Goal: Task Accomplishment & Management: Use online tool/utility

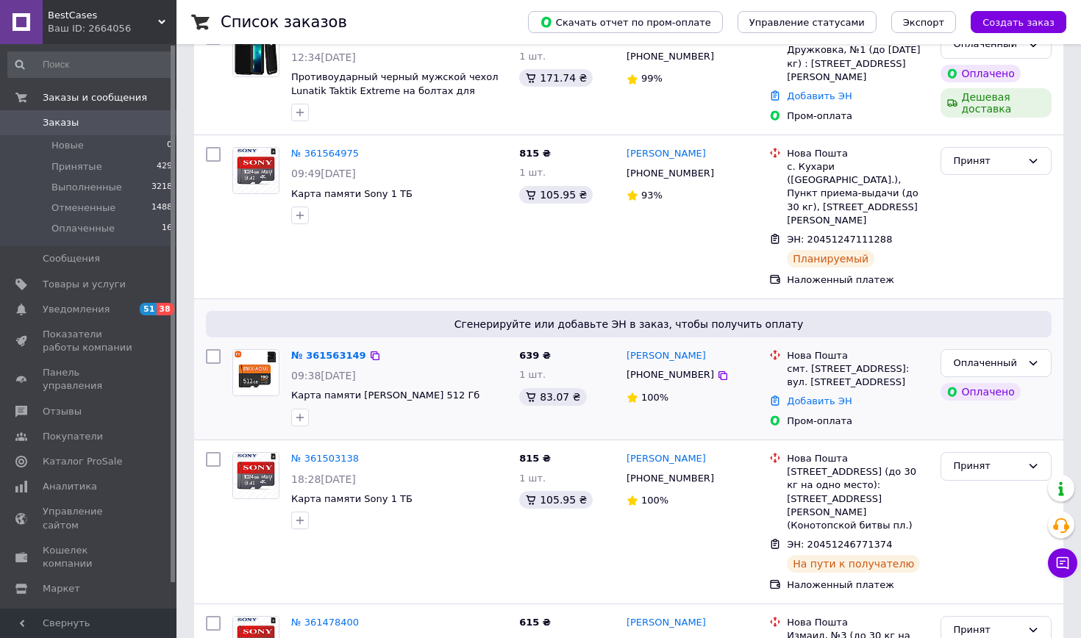
scroll to position [419, 0]
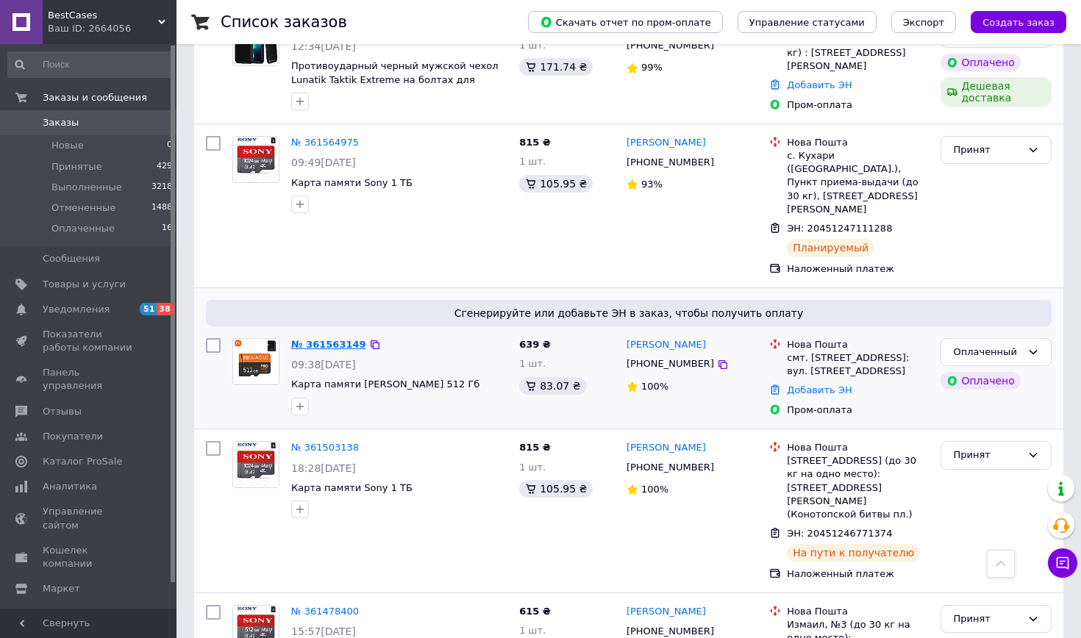
click at [341, 339] on link "№ 361563149" at bounding box center [328, 344] width 75 height 11
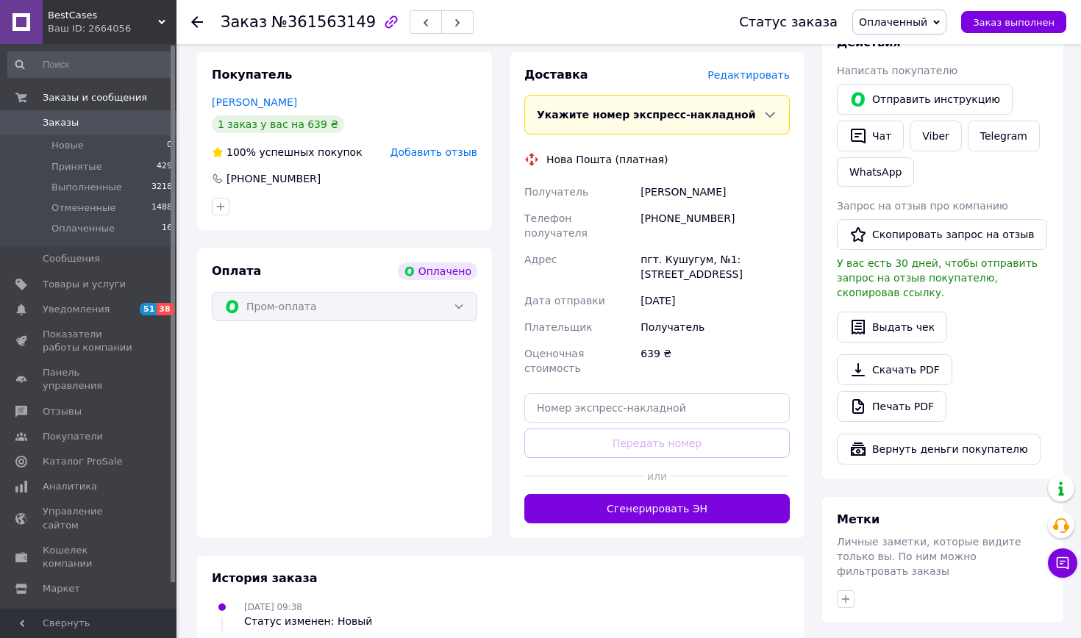
scroll to position [743, 0]
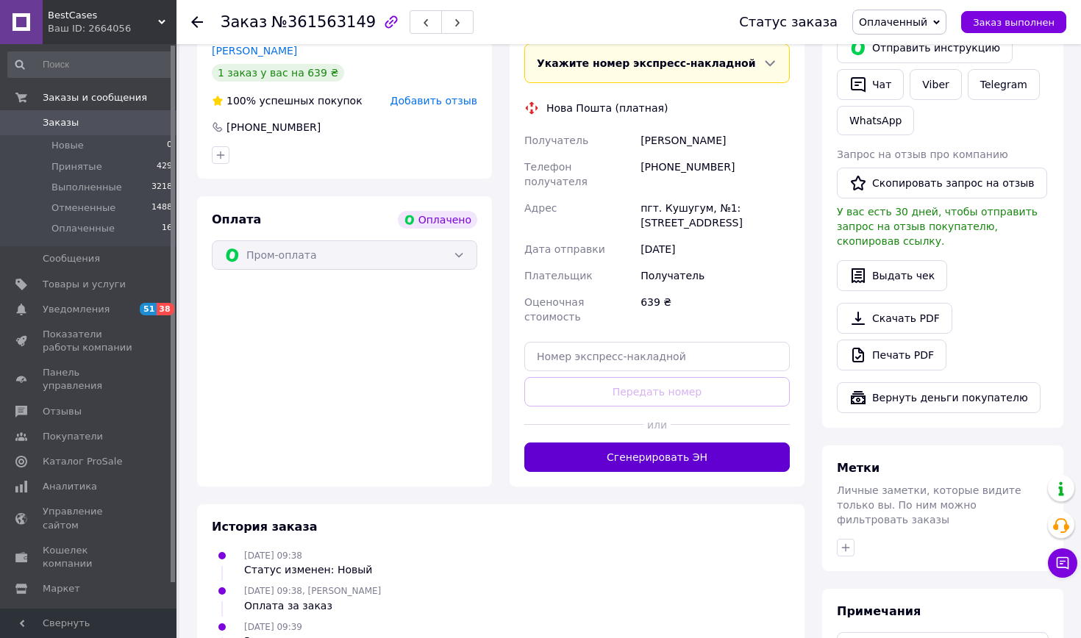
click at [666, 443] on button "Сгенерировать ЭН" at bounding box center [656, 457] width 265 height 29
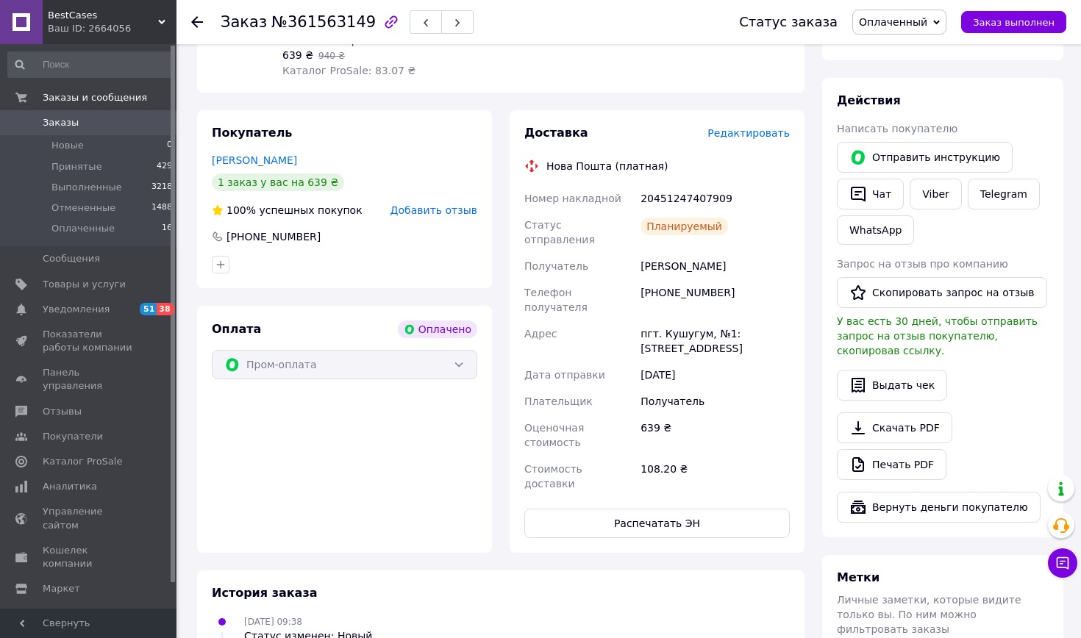
scroll to position [623, 0]
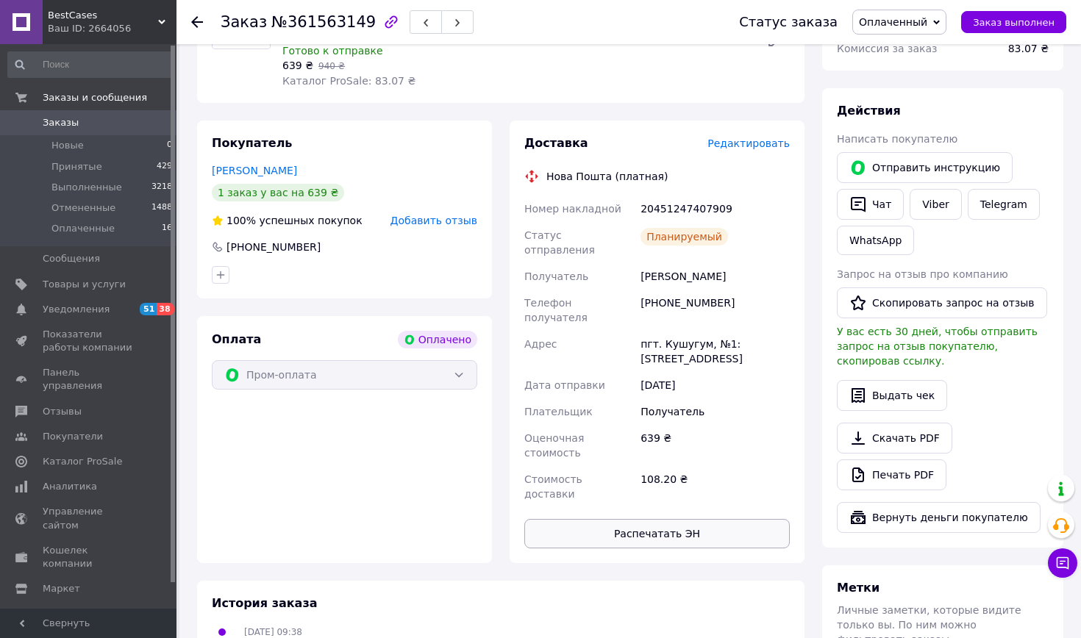
click at [681, 519] on button "Распечатать ЭН" at bounding box center [656, 533] width 265 height 29
click at [705, 331] on div "пгт. Кушугум, №1: [STREET_ADDRESS]" at bounding box center [715, 351] width 155 height 41
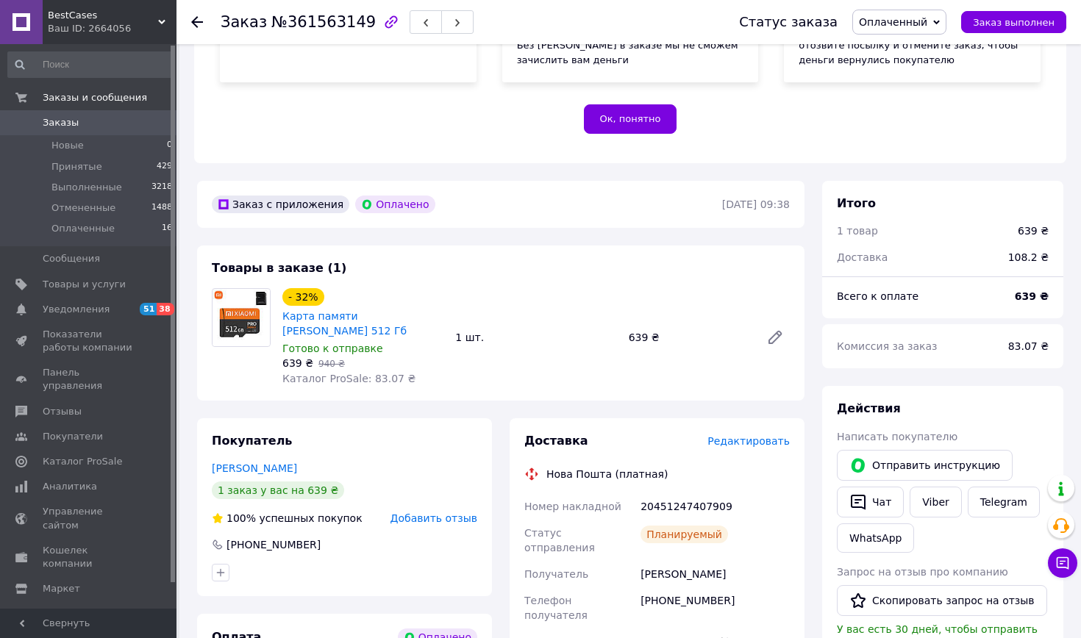
scroll to position [435, 0]
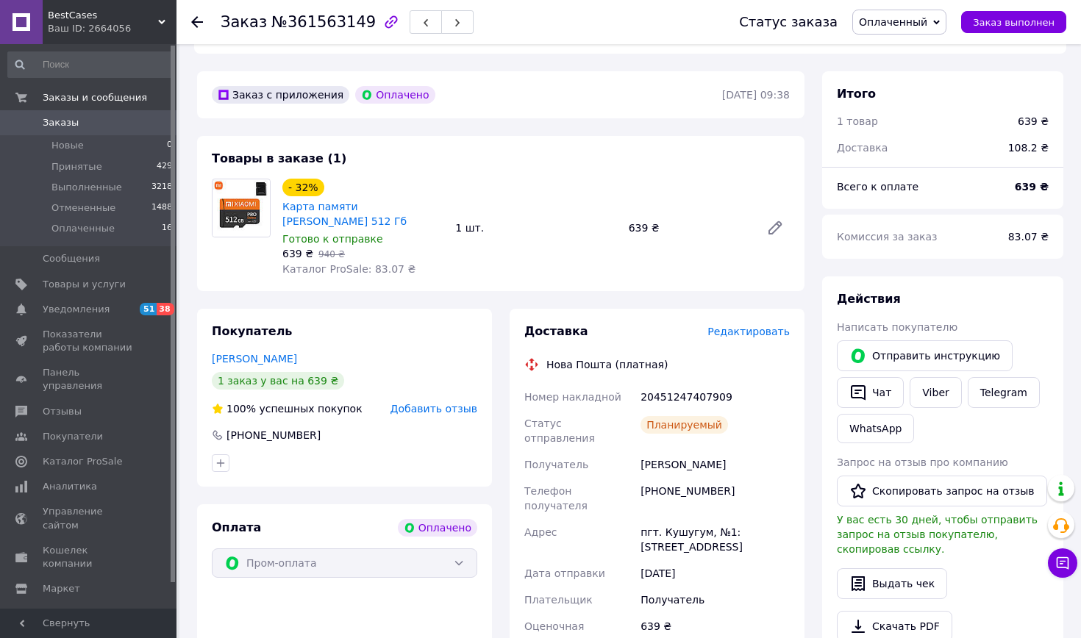
click at [202, 23] on use at bounding box center [197, 22] width 12 height 12
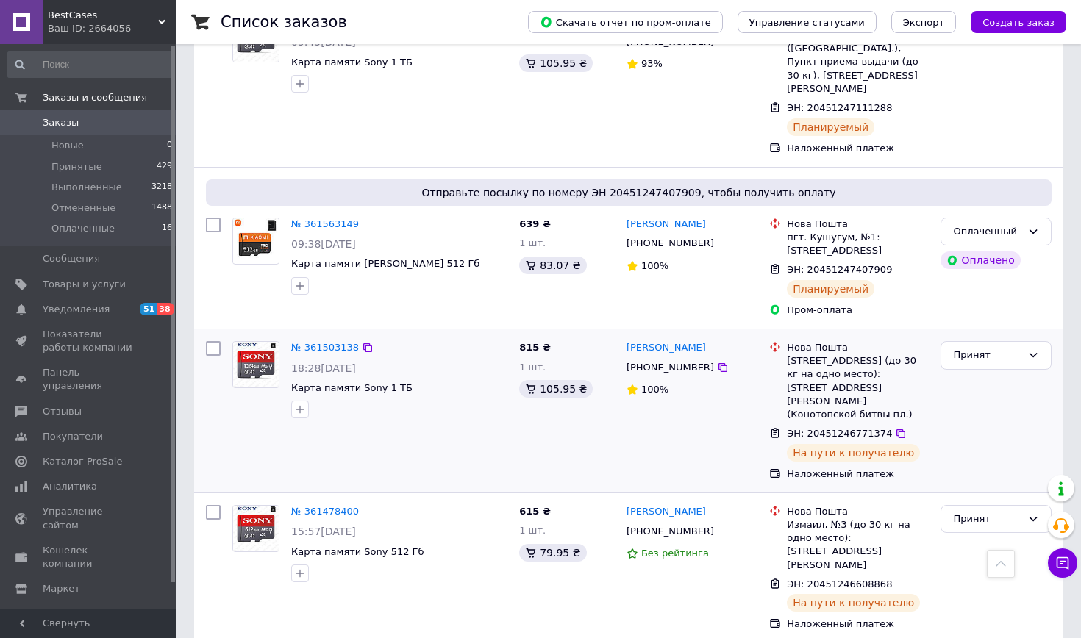
scroll to position [546, 0]
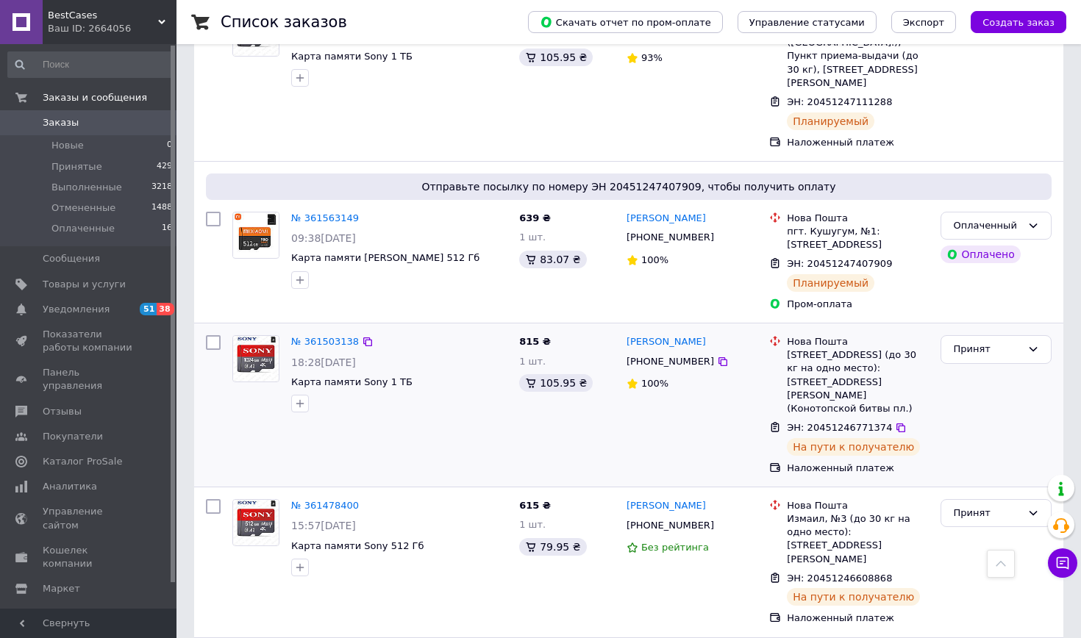
click at [498, 392] on div at bounding box center [399, 404] width 222 height 24
click at [535, 374] on div "815 ₴ 1 шт. 105.95 ₴" at bounding box center [566, 405] width 107 height 152
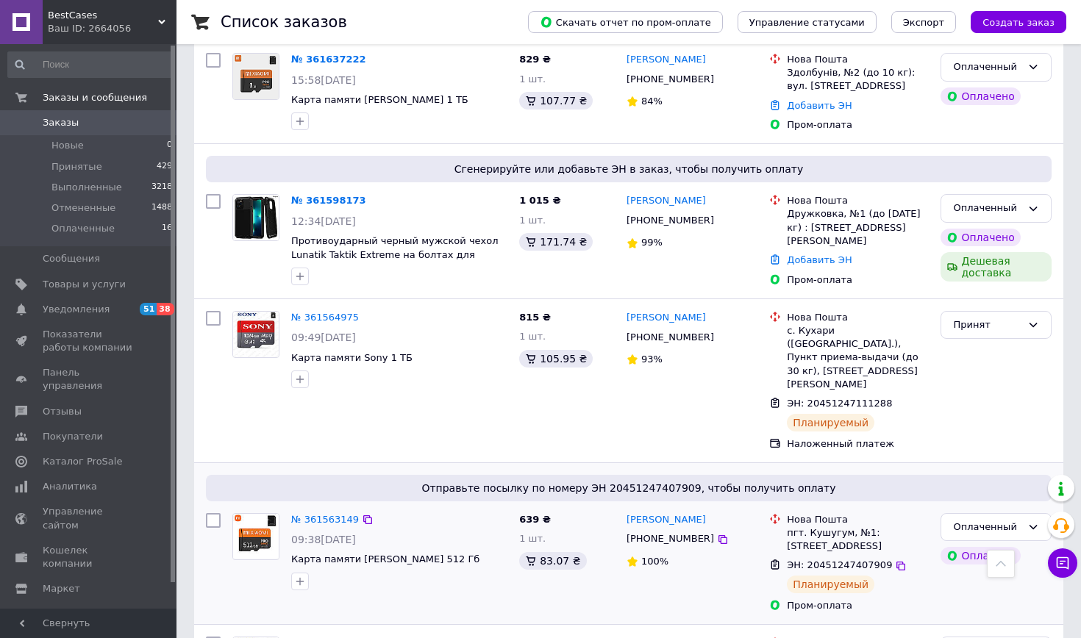
scroll to position [211, 0]
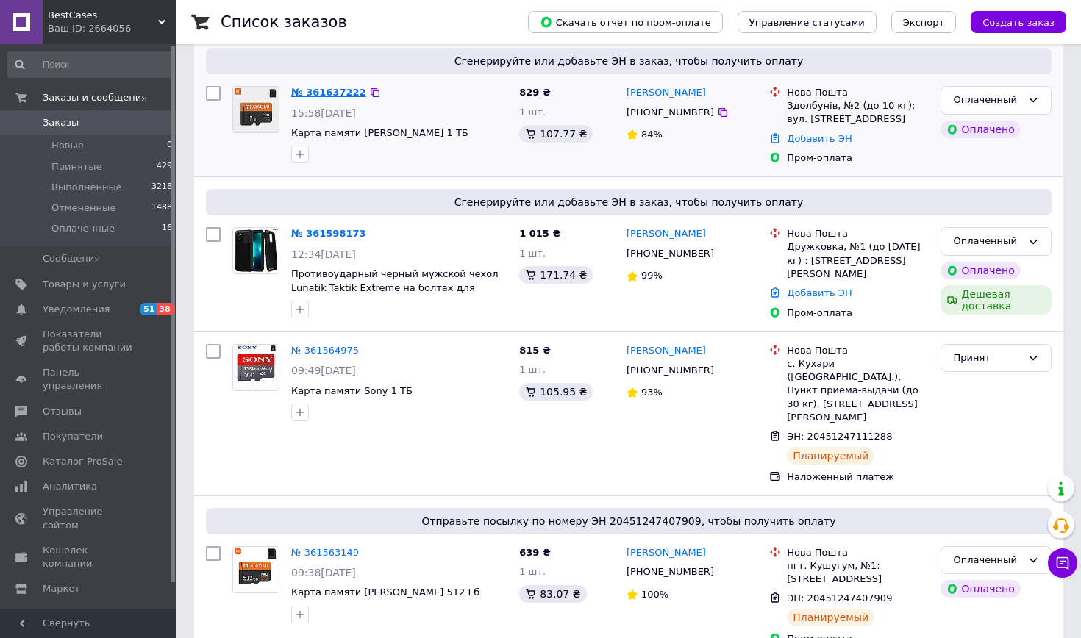
click at [332, 87] on link "№ 361637222" at bounding box center [328, 92] width 75 height 11
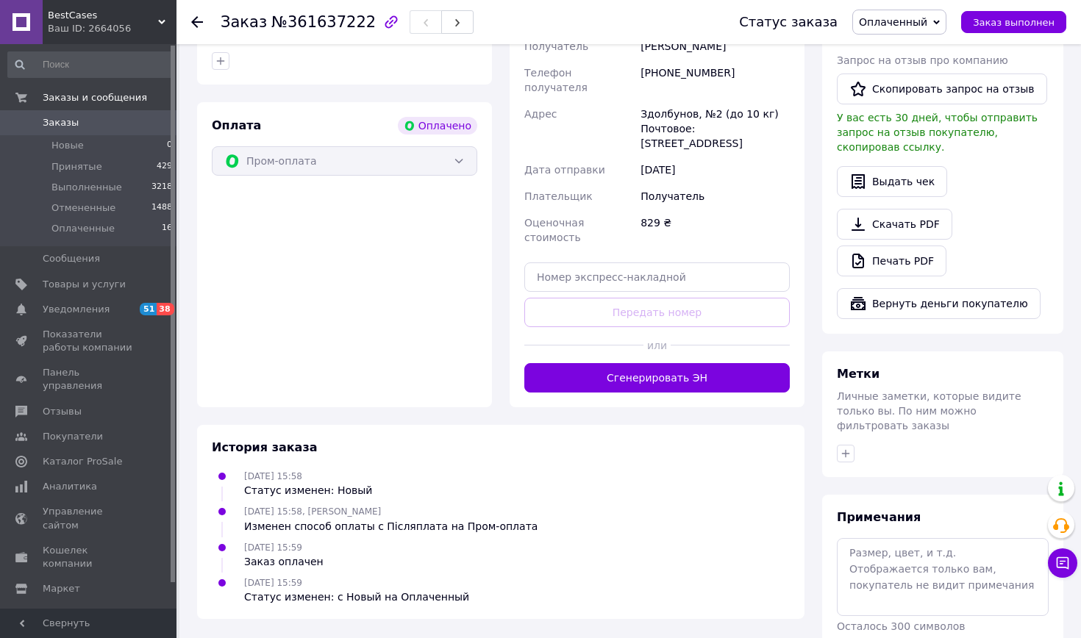
scroll to position [888, 0]
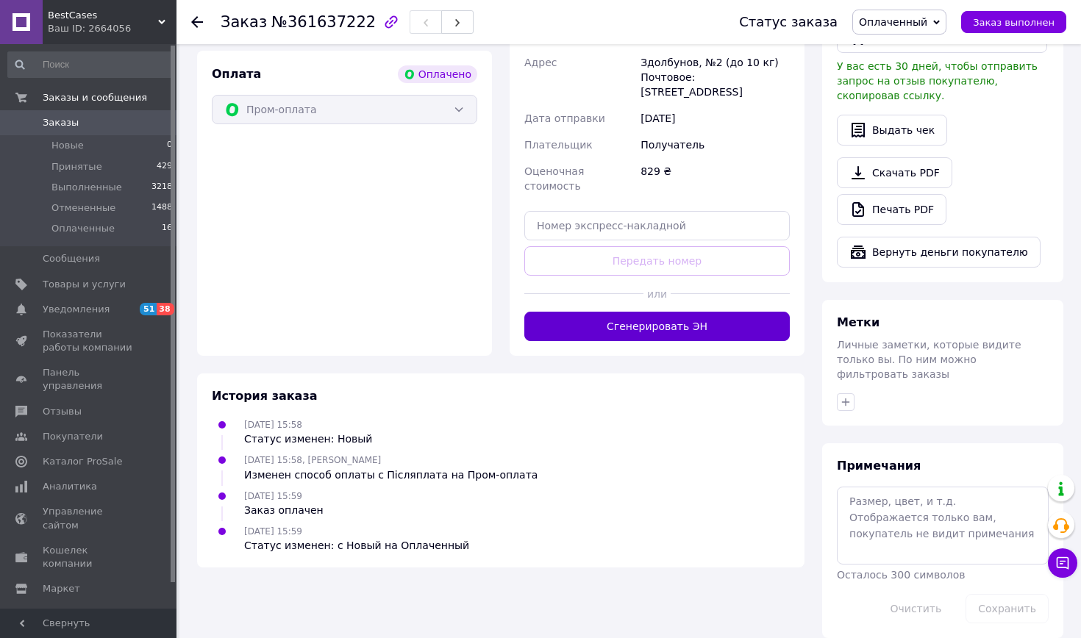
click at [755, 312] on button "Сгенерировать ЭН" at bounding box center [656, 326] width 265 height 29
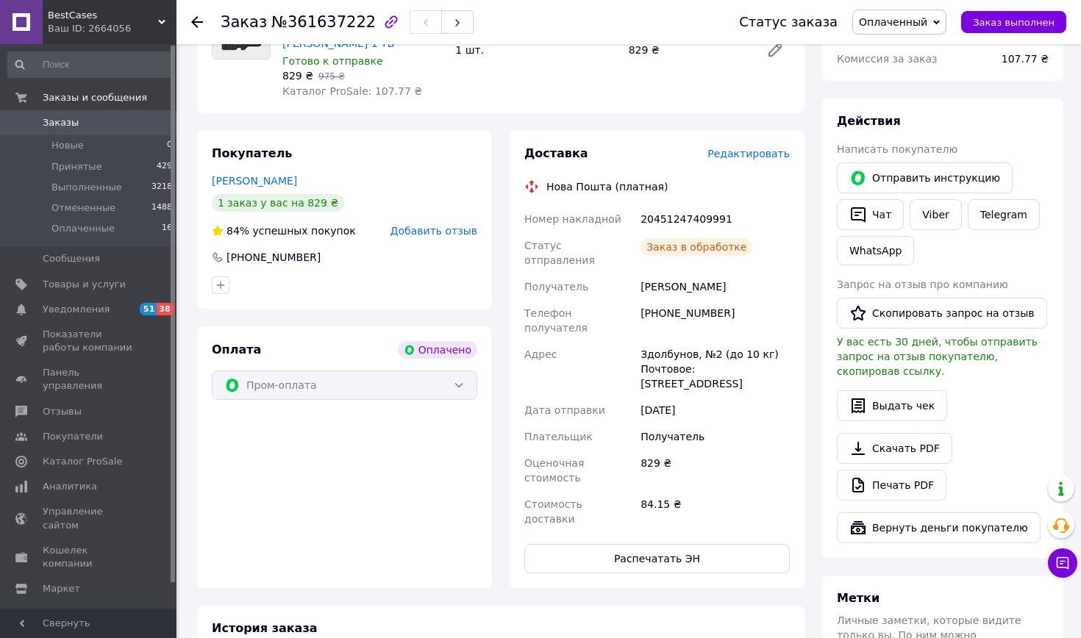
scroll to position [612, 0]
click at [758, 545] on button "Распечатать ЭН" at bounding box center [656, 559] width 265 height 29
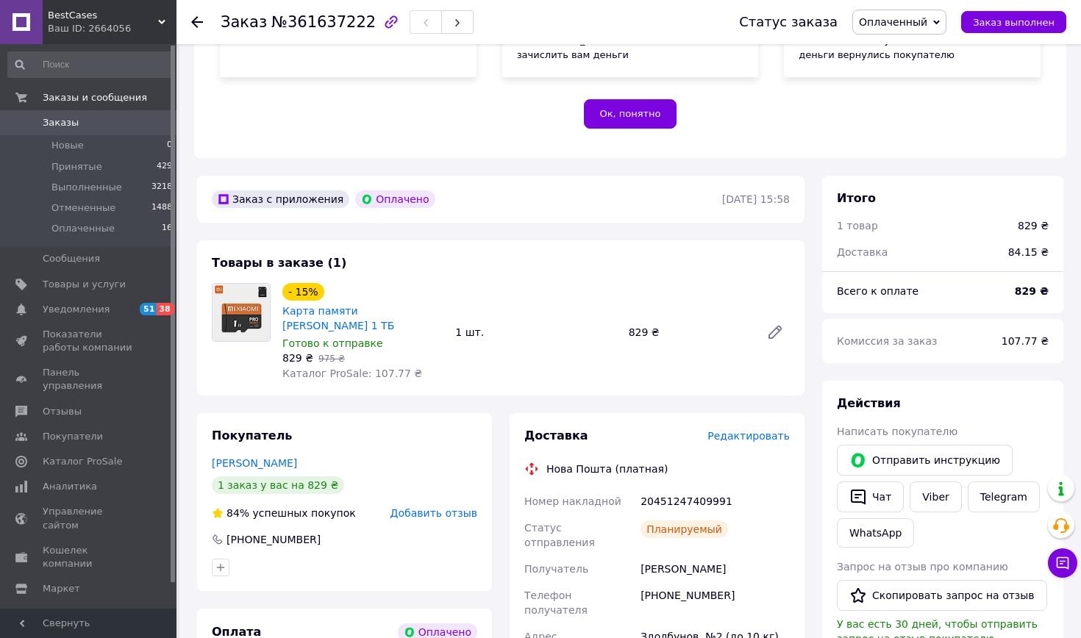
scroll to position [382, 0]
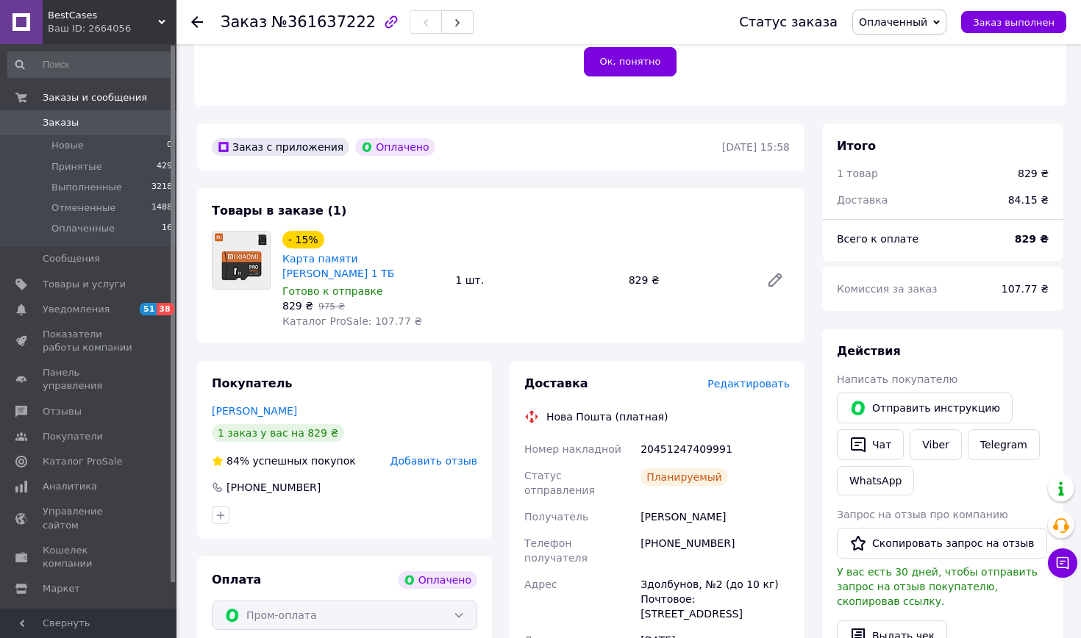
click at [247, 59] on div "Ок, понятно" at bounding box center [630, 61] width 821 height 29
click at [200, 21] on icon at bounding box center [197, 22] width 12 height 12
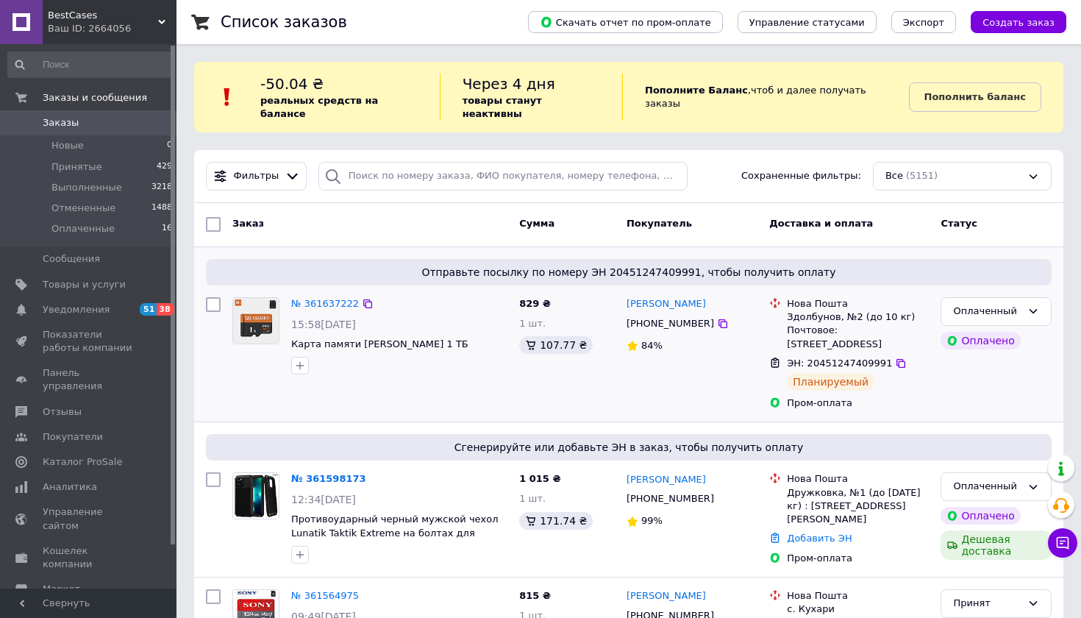
scroll to position [99, 0]
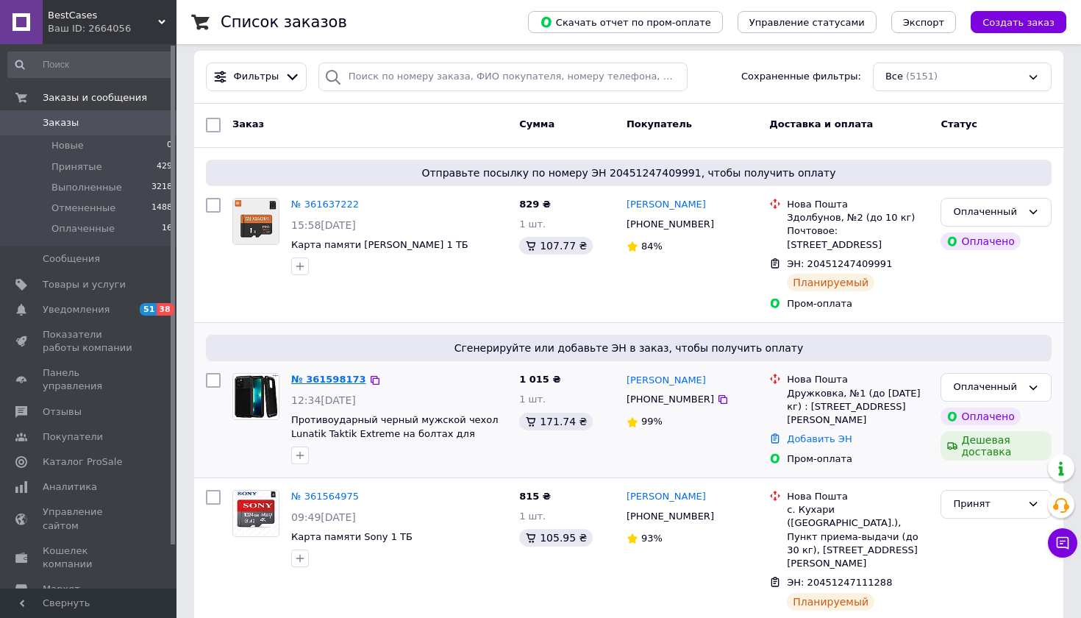
click at [353, 374] on link "№ 361598173" at bounding box center [328, 379] width 75 height 11
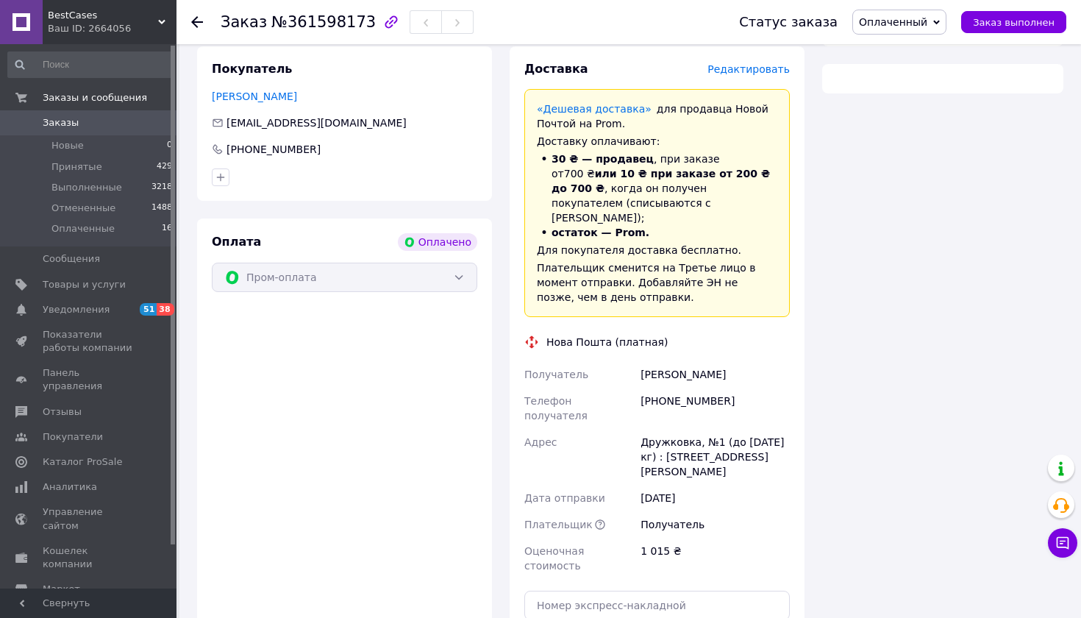
scroll to position [847, 0]
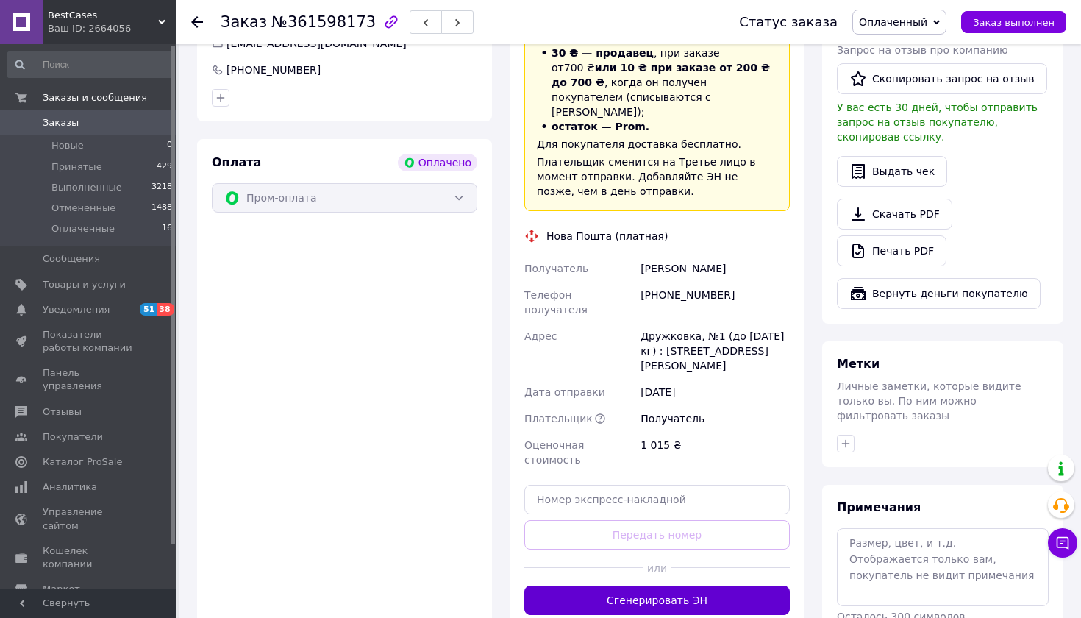
click at [675, 585] on button "Сгенерировать ЭН" at bounding box center [656, 599] width 265 height 29
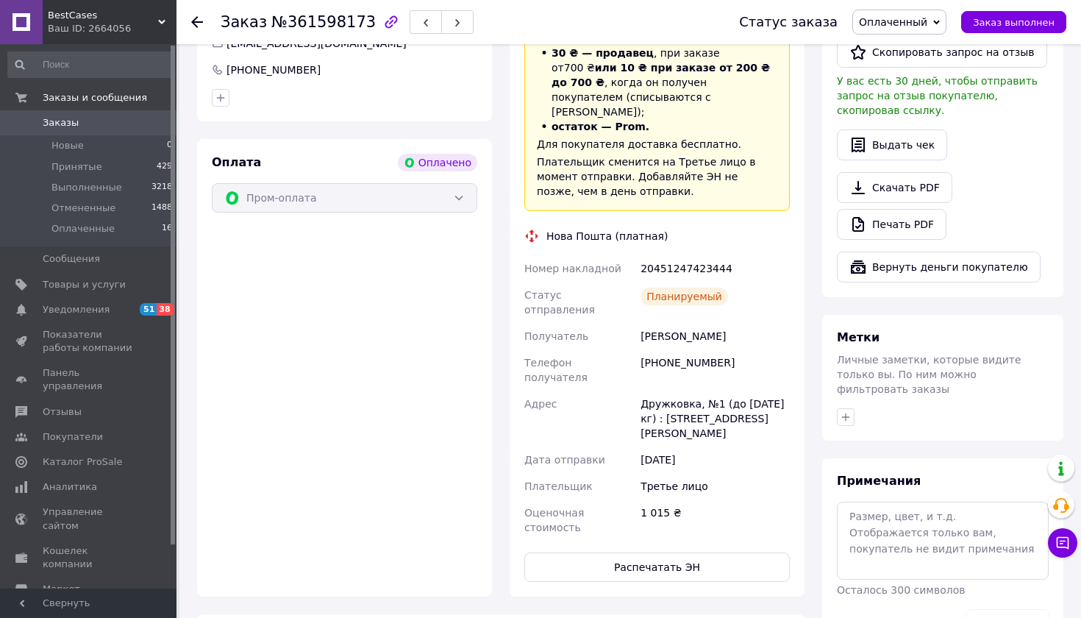
click at [655, 552] on button "Распечатать ЭН" at bounding box center [656, 566] width 265 height 29
